Goal: Information Seeking & Learning: Learn about a topic

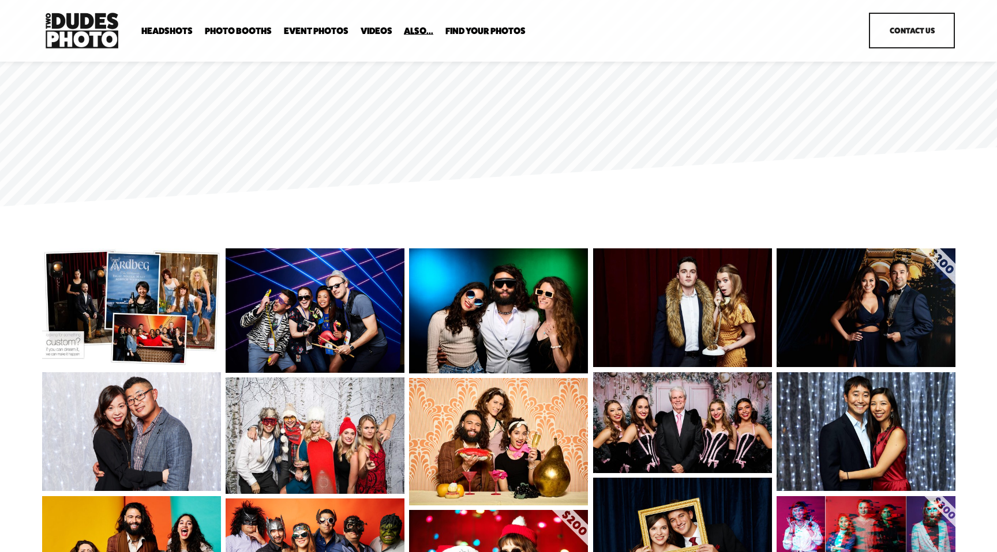
click at [97, 325] on img at bounding box center [131, 308] width 179 height 119
